Goal: Navigation & Orientation: Find specific page/section

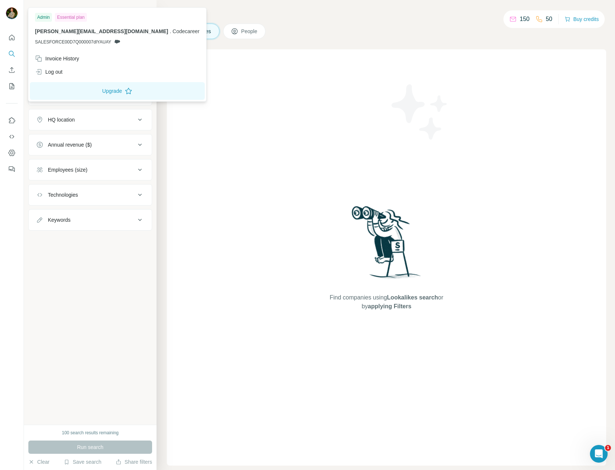
click at [76, 41] on span "SALESFORCE00D7Q000007dlYAUAY" at bounding box center [73, 42] width 76 height 7
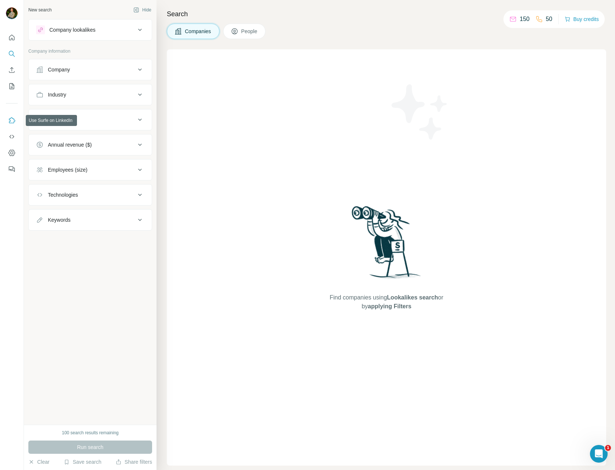
click at [10, 122] on icon "Use Surfe on LinkedIn" at bounding box center [12, 120] width 6 height 6
click at [15, 34] on icon "Quick start" at bounding box center [11, 37] width 7 height 7
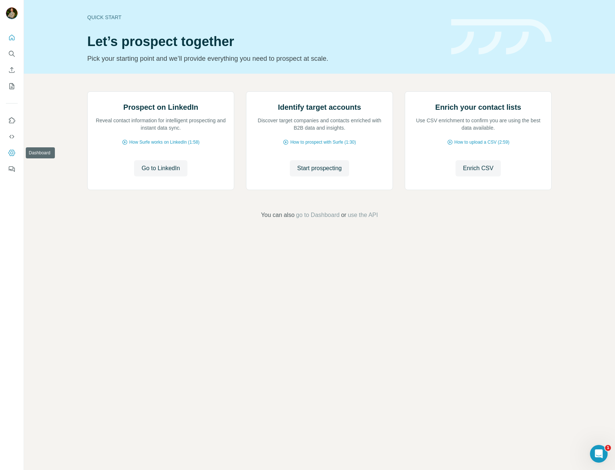
click at [11, 148] on button "Dashboard" at bounding box center [12, 152] width 12 height 13
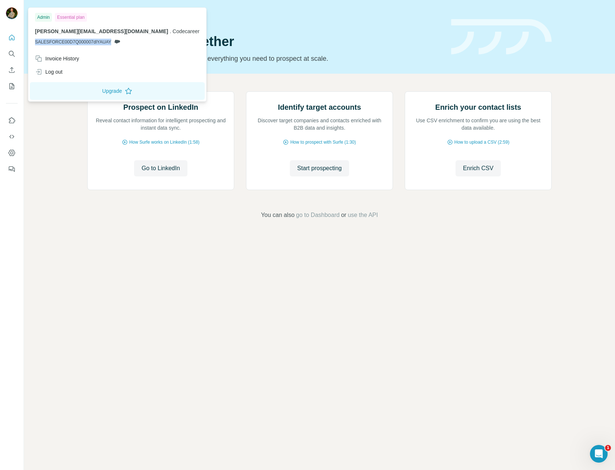
click at [119, 41] on icon at bounding box center [118, 42] width 6 height 4
click at [115, 41] on icon at bounding box center [117, 42] width 6 height 6
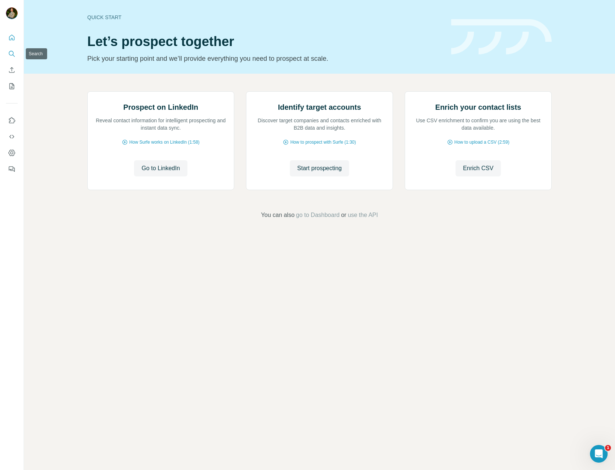
click at [10, 52] on icon "Search" at bounding box center [11, 53] width 7 height 7
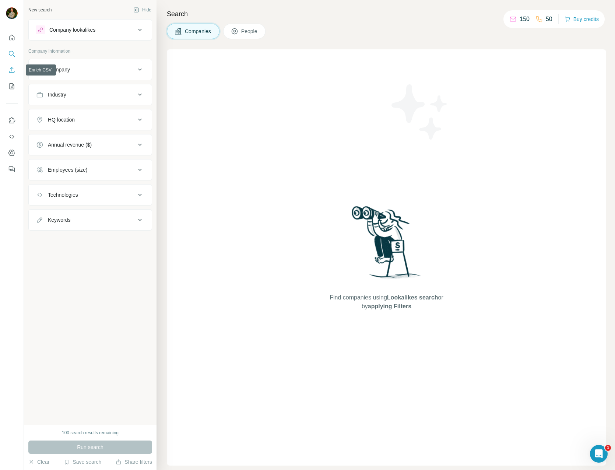
click at [11, 65] on button "Enrich CSV" at bounding box center [12, 69] width 12 height 13
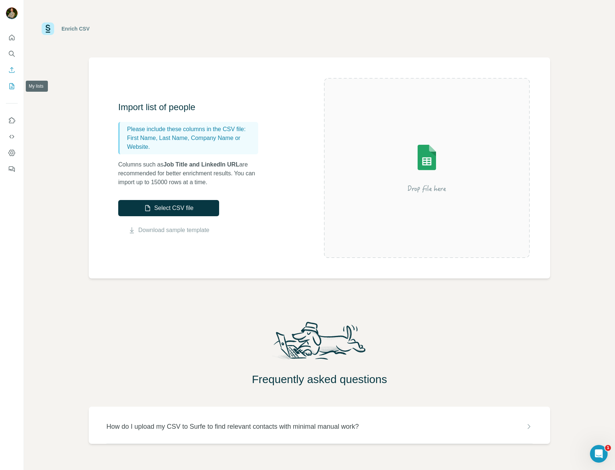
click at [13, 85] on icon "My lists" at bounding box center [13, 85] width 4 height 5
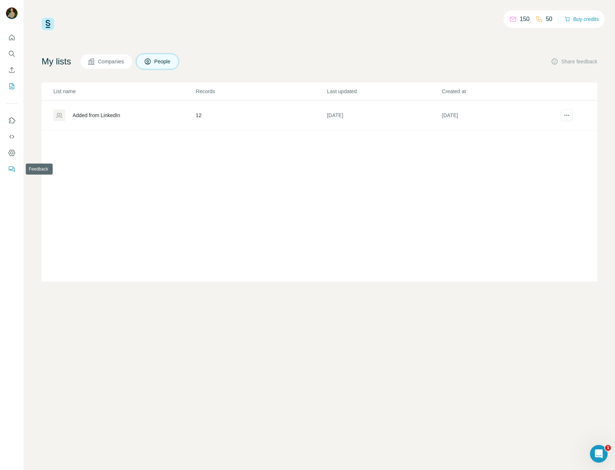
click at [15, 167] on icon "Feedback" at bounding box center [11, 168] width 7 height 7
click at [13, 34] on icon "Quick start" at bounding box center [11, 37] width 7 height 7
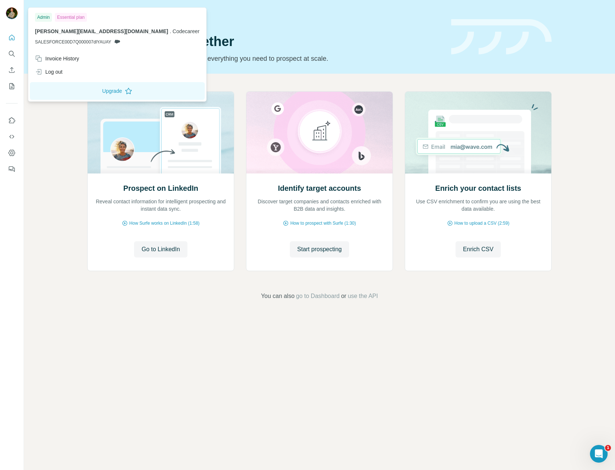
click at [96, 41] on span "SALESFORCE00D7Q000007dlYAUAY" at bounding box center [73, 42] width 76 height 7
click at [98, 41] on span "SALESFORCE00D7Q000007dlYAUAY" at bounding box center [73, 42] width 76 height 7
click at [119, 42] on icon at bounding box center [118, 42] width 6 height 4
click at [55, 75] on div "Log out" at bounding box center [49, 71] width 28 height 7
